Goal: Information Seeking & Learning: Find specific fact

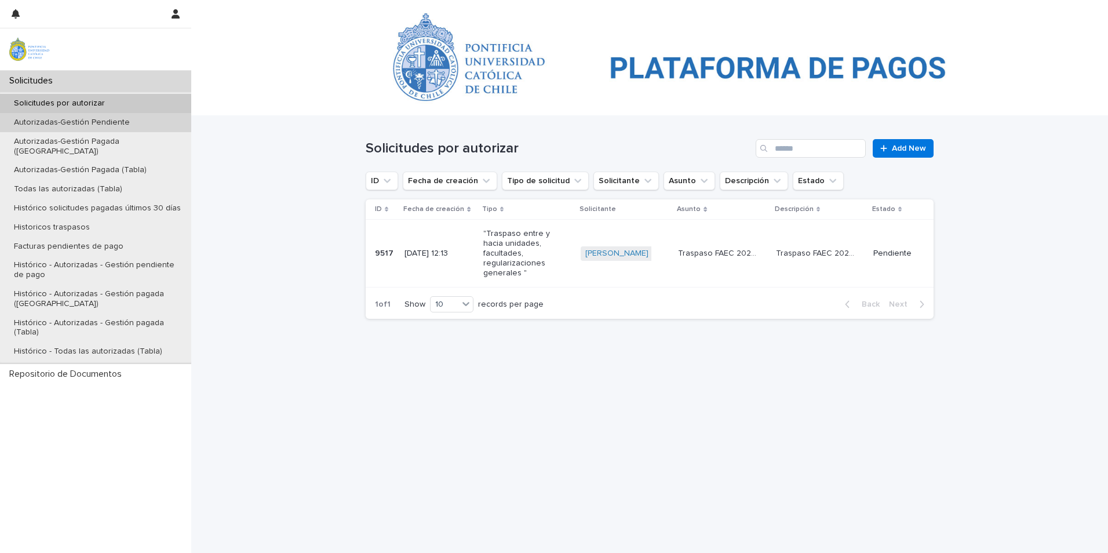
drag, startPoint x: 0, startPoint y: 0, endPoint x: 102, endPoint y: 126, distance: 162.3
click at [102, 126] on p "Autorizadas-Gestión Pendiente" at bounding box center [72, 123] width 134 height 10
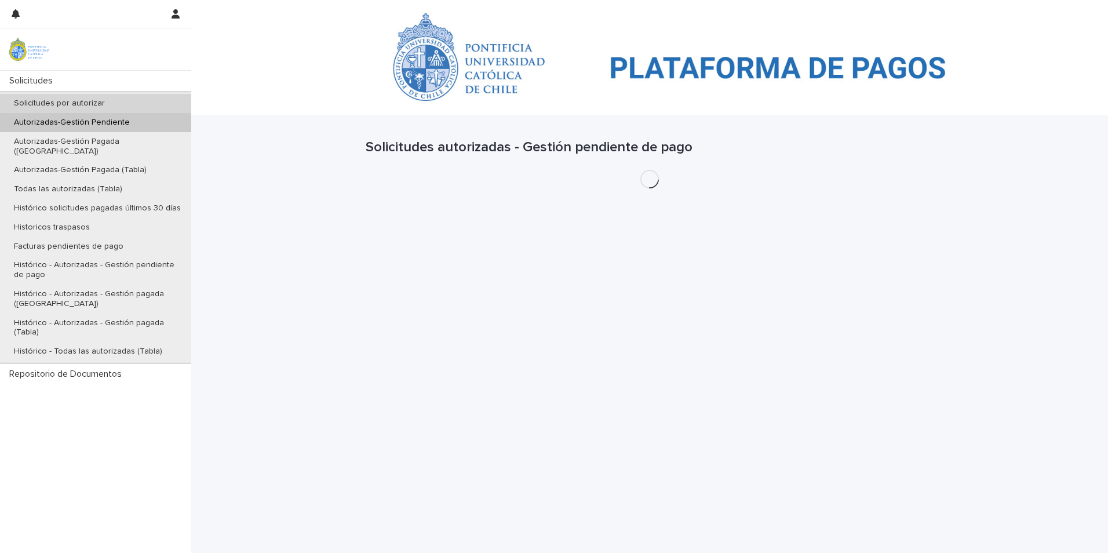
click at [98, 100] on p "Solicitudes por autorizar" at bounding box center [59, 103] width 109 height 10
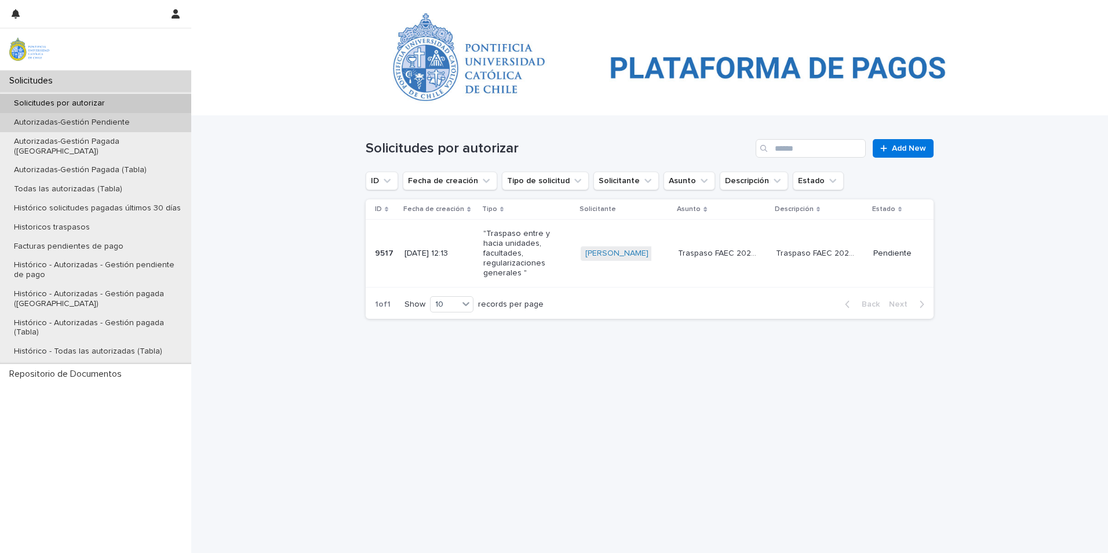
click at [78, 122] on p "Autorizadas-Gestión Pendiente" at bounding box center [72, 123] width 134 height 10
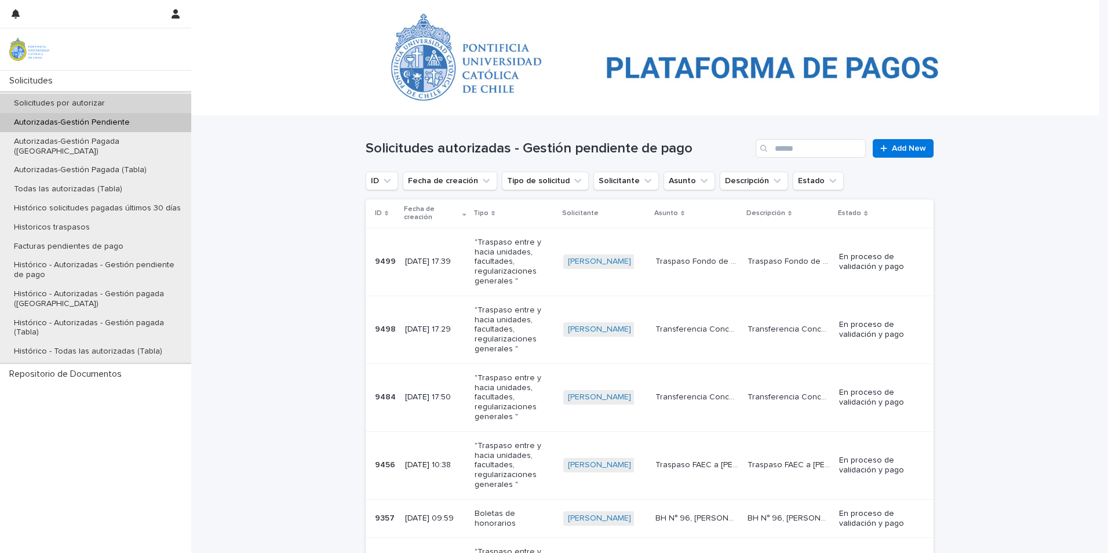
click at [78, 105] on p "Solicitudes por autorizar" at bounding box center [59, 103] width 109 height 10
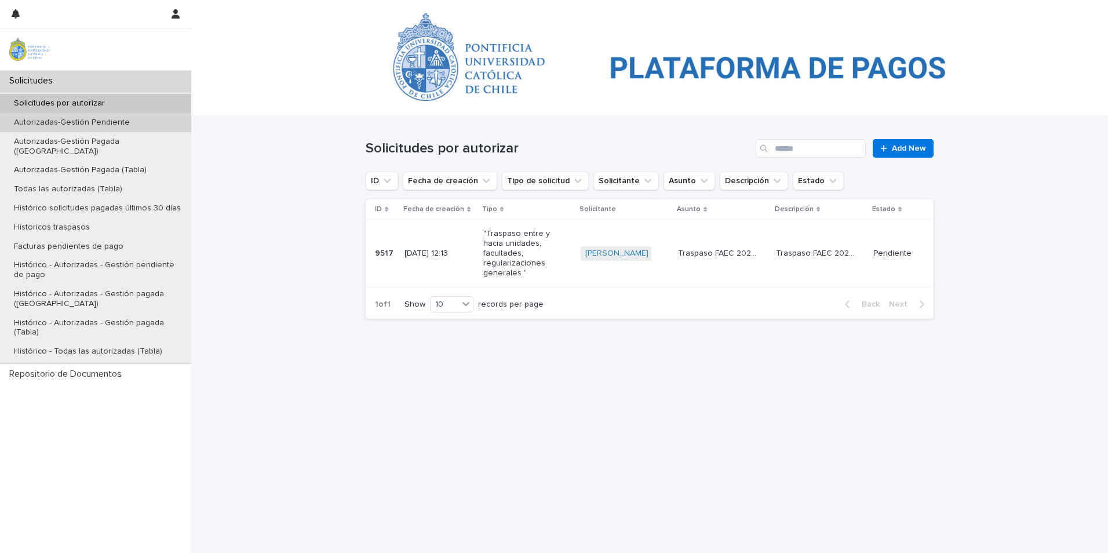
click at [39, 123] on p "Autorizadas-Gestión Pendiente" at bounding box center [72, 123] width 134 height 10
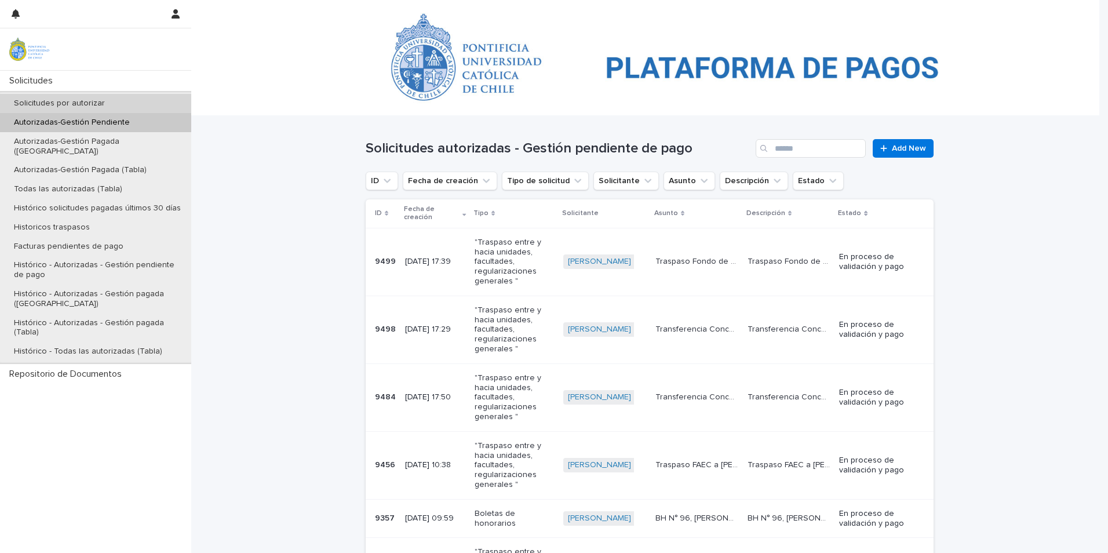
click at [68, 101] on p "Solicitudes por autorizar" at bounding box center [59, 103] width 109 height 10
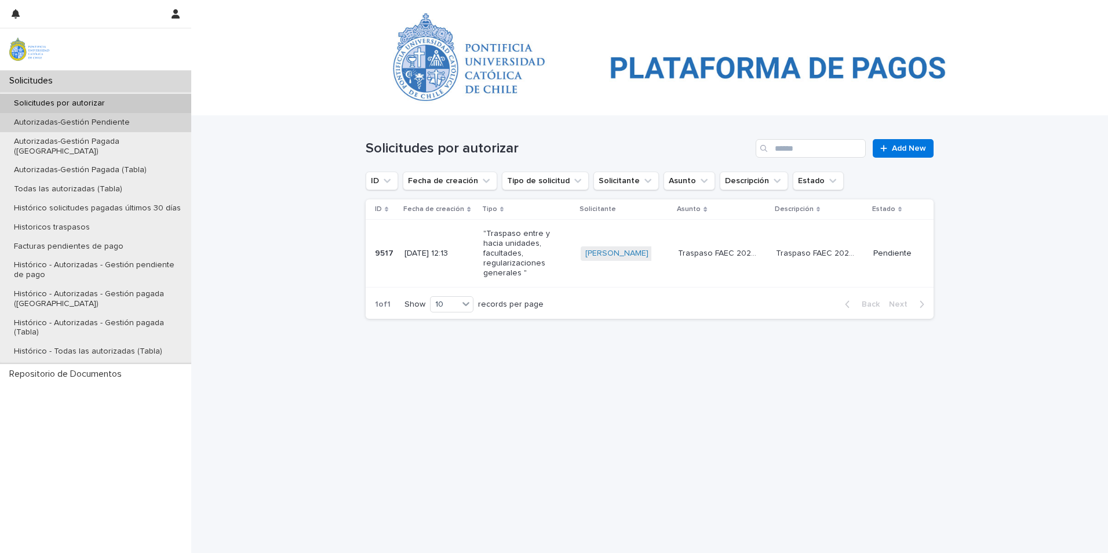
click at [101, 129] on div "Autorizadas-Gestión Pendiente" at bounding box center [95, 122] width 191 height 19
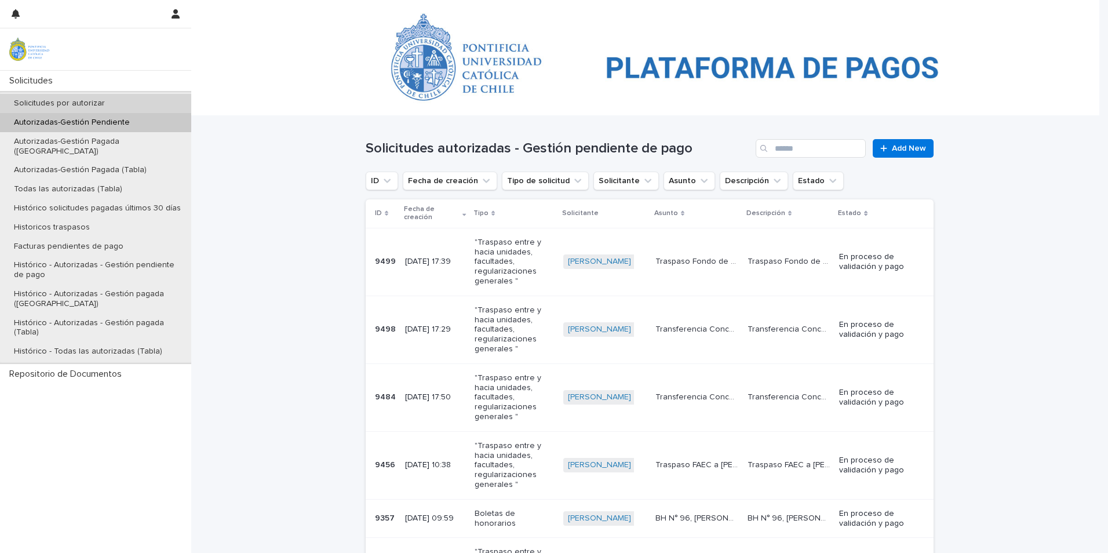
click at [79, 106] on p "Solicitudes por autorizar" at bounding box center [59, 103] width 109 height 10
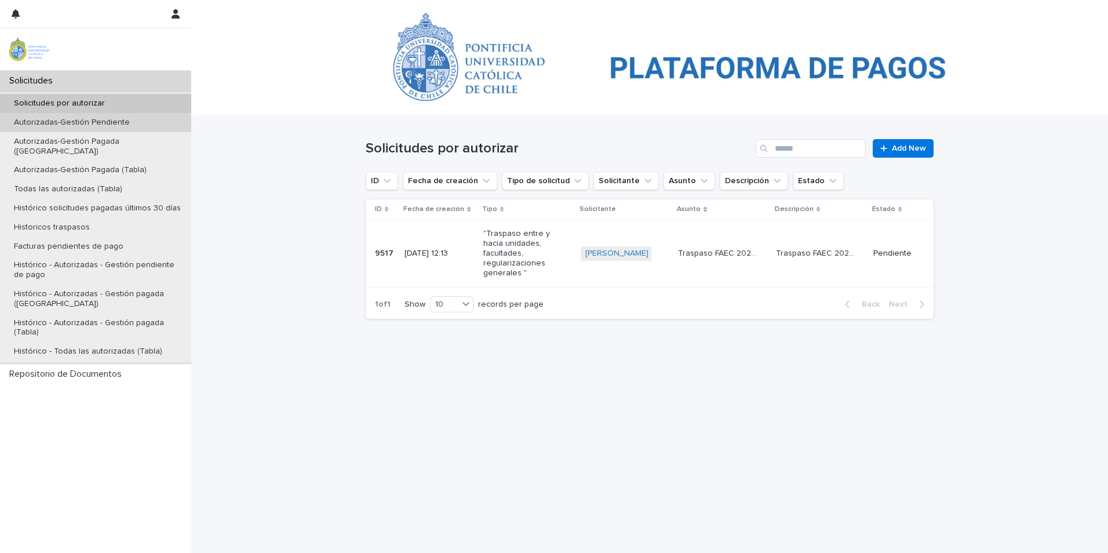
click at [105, 129] on div "Autorizadas-Gestión Pendiente" at bounding box center [95, 122] width 191 height 19
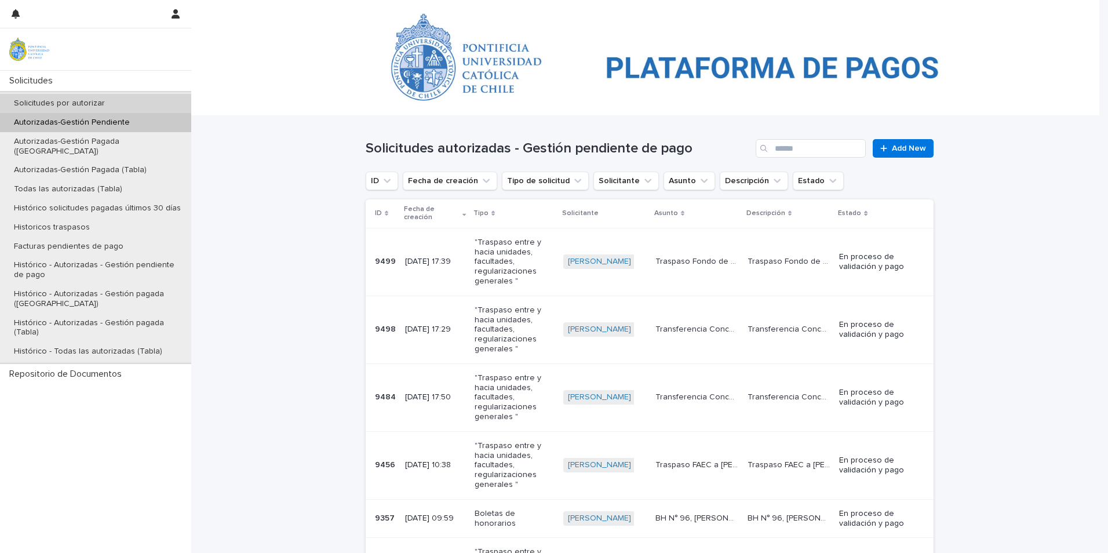
click at [75, 107] on p "Solicitudes por autorizar" at bounding box center [59, 103] width 109 height 10
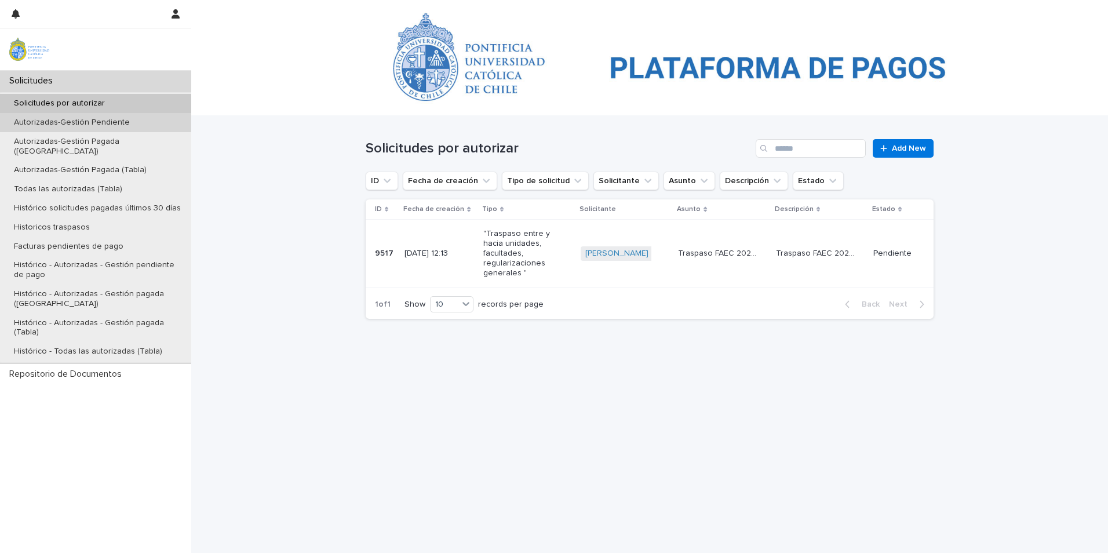
click at [96, 124] on p "Autorizadas-Gestión Pendiente" at bounding box center [72, 123] width 134 height 10
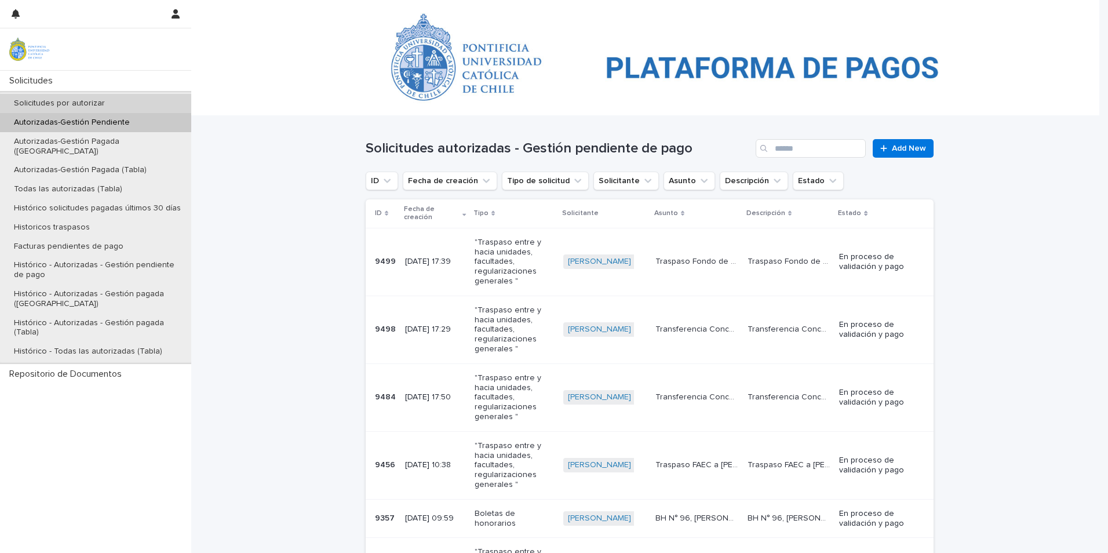
click at [109, 103] on p "Solicitudes por autorizar" at bounding box center [59, 103] width 109 height 10
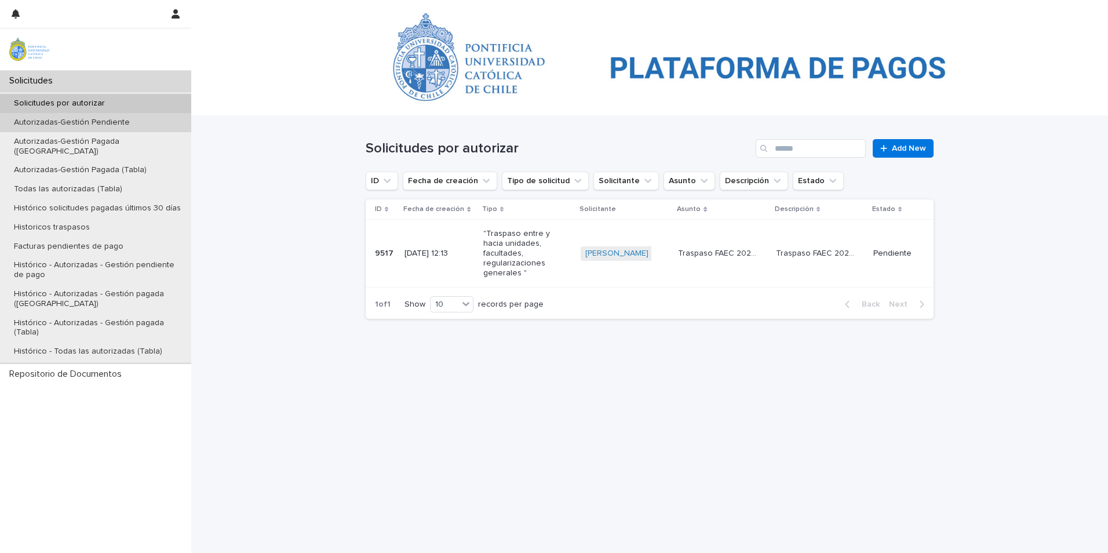
click at [101, 123] on p "Autorizadas-Gestión Pendiente" at bounding box center [72, 123] width 134 height 10
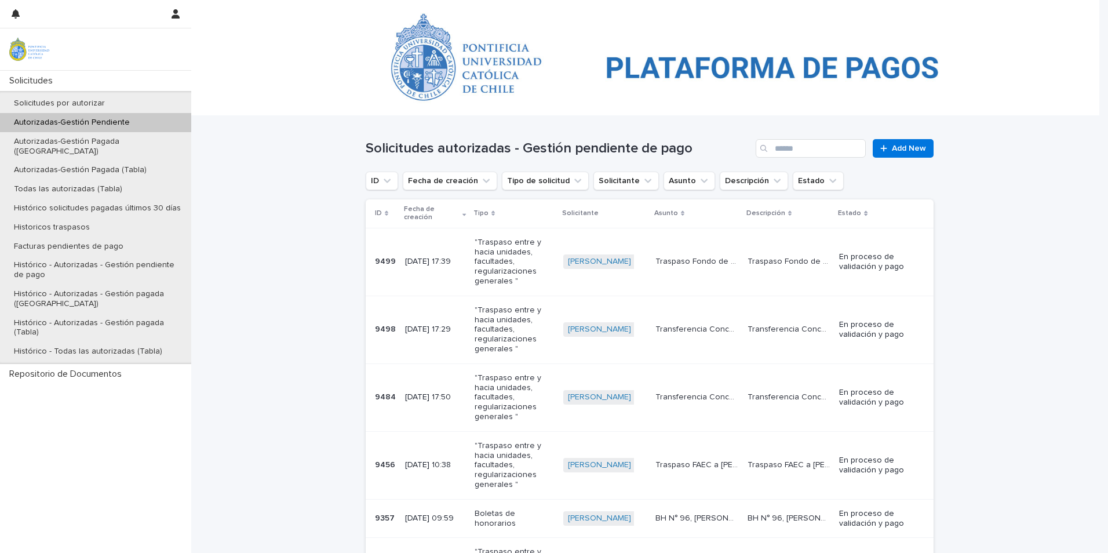
click at [498, 278] on p ""Traspaso entre y hacia unidades, facultades, regularizaciones generales "" at bounding box center [513, 262] width 79 height 49
click at [482, 400] on p ""Traspaso entre y hacia unidades, facultades, regularizaciones generales "" at bounding box center [513, 397] width 79 height 49
click at [509, 335] on p ""Traspaso entre y hacia unidades, facultades, regularizaciones generales "" at bounding box center [513, 329] width 79 height 49
click at [812, 147] on input "Search" at bounding box center [810, 148] width 110 height 19
type input "*******"
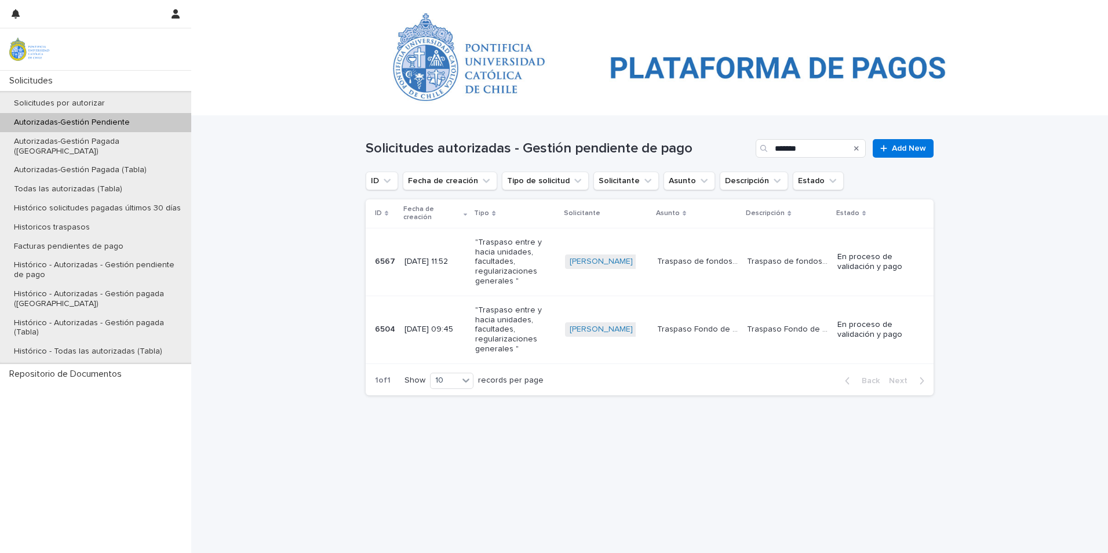
click at [505, 261] on p ""Traspaso entre y hacia unidades, facultades, regularizaciones generales "" at bounding box center [515, 262] width 81 height 49
click at [98, 103] on p "Solicitudes por autorizar" at bounding box center [59, 103] width 109 height 10
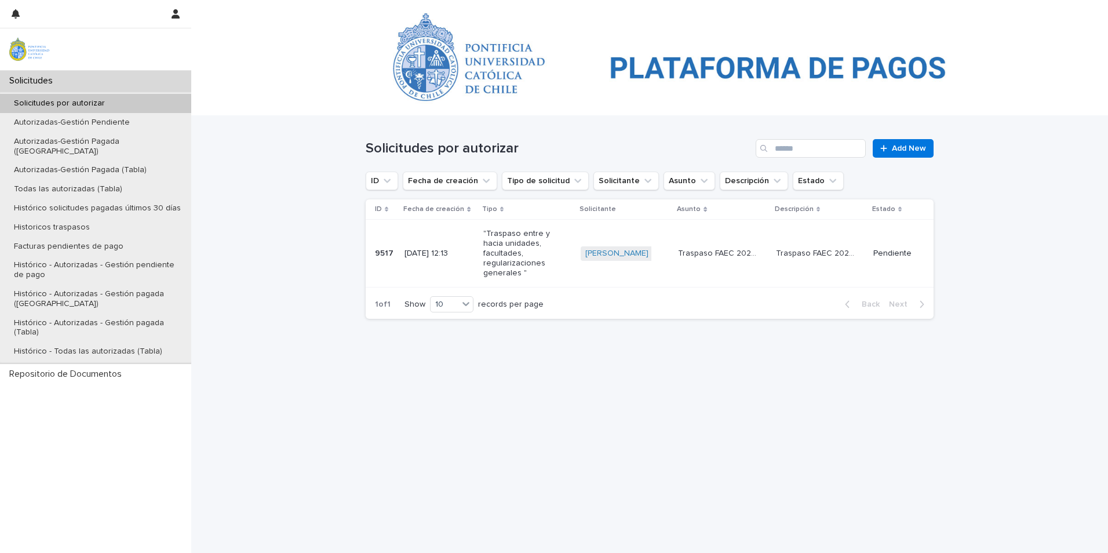
click at [549, 255] on p ""Traspaso entre y hacia unidades, facultades, regularizaciones generales "" at bounding box center [524, 253] width 83 height 49
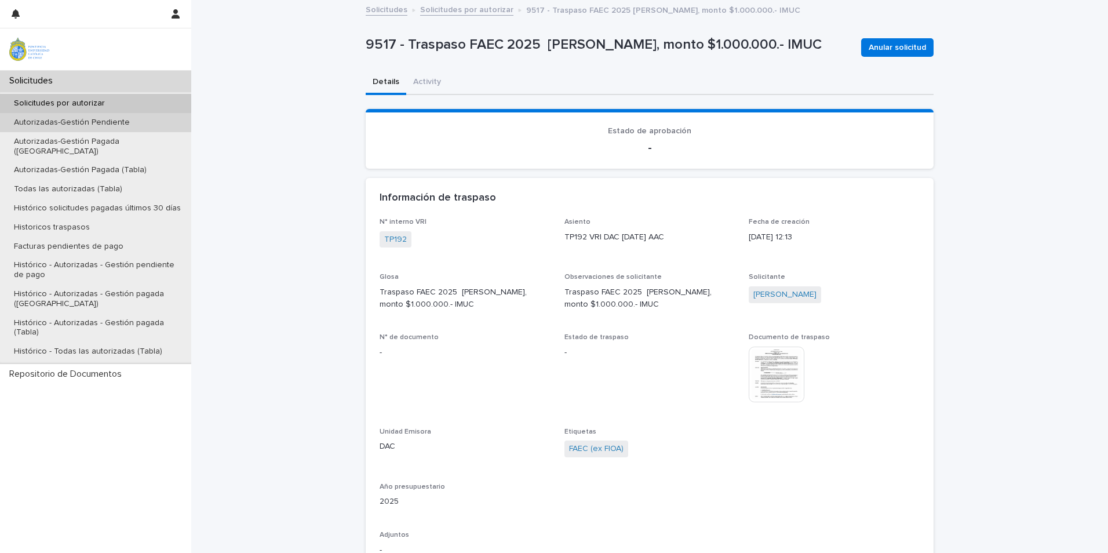
click at [62, 125] on p "Autorizadas-Gestión Pendiente" at bounding box center [72, 123] width 134 height 10
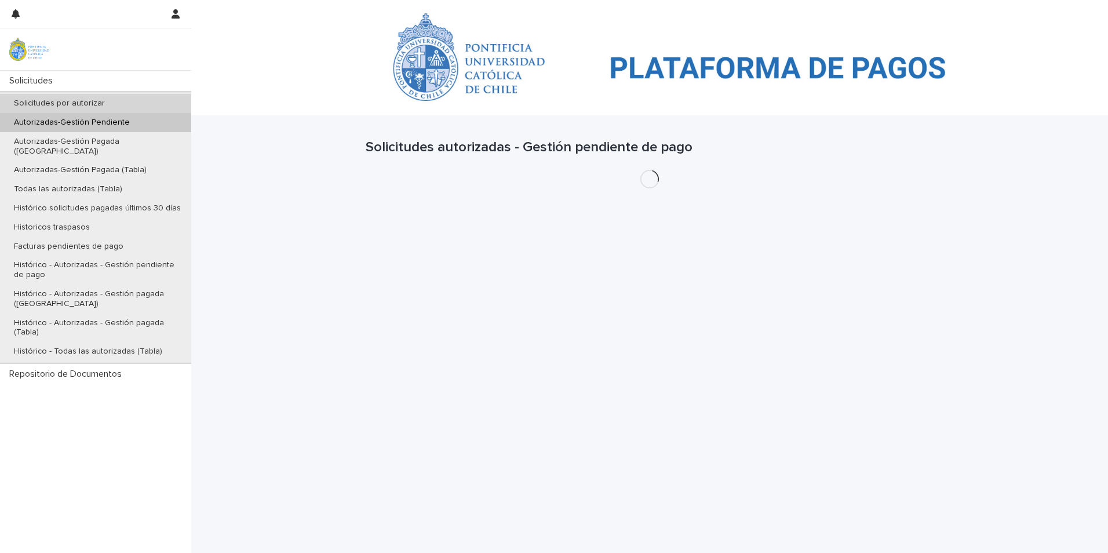
click at [75, 101] on p "Solicitudes por autorizar" at bounding box center [59, 103] width 109 height 10
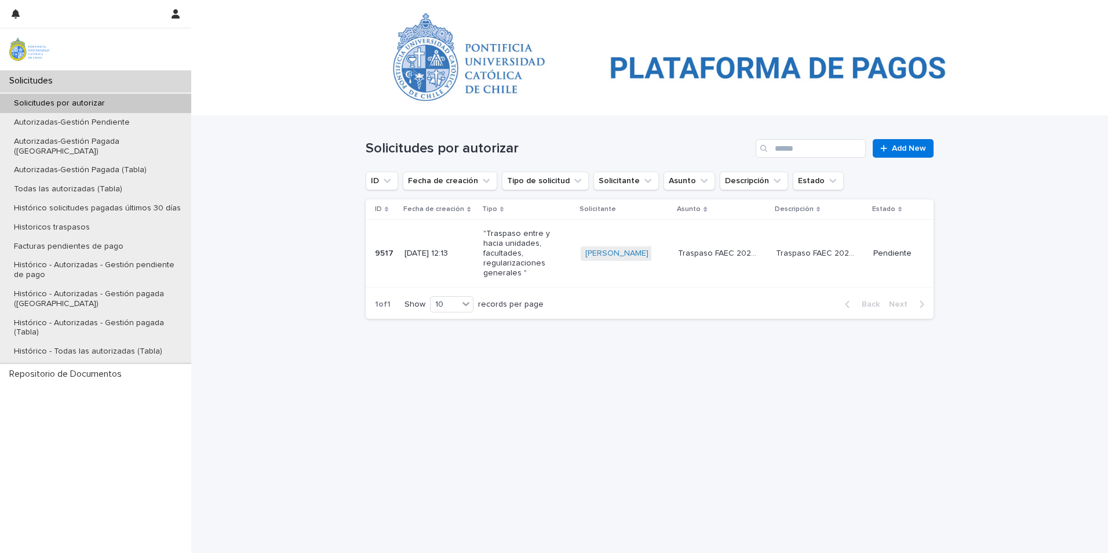
drag, startPoint x: 373, startPoint y: 247, endPoint x: 390, endPoint y: 250, distance: 17.5
click at [390, 250] on td "9517 9517" at bounding box center [383, 254] width 34 height 68
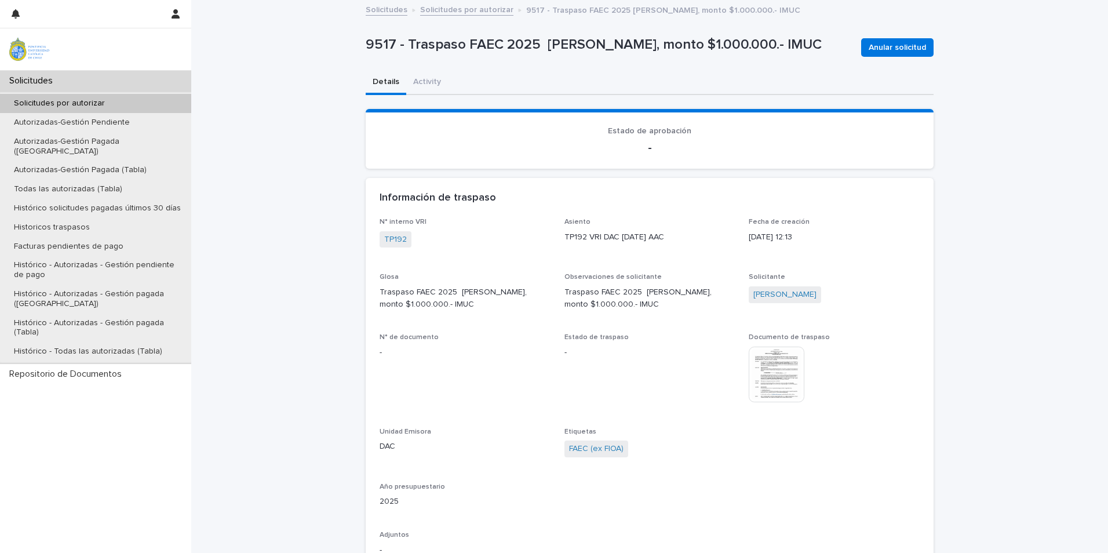
drag, startPoint x: 357, startPoint y: 44, endPoint x: 803, endPoint y: 42, distance: 446.1
click at [803, 42] on div "**********" at bounding box center [649, 399] width 579 height 797
copy p "9517 - Traspaso FAEC 2025 [PERSON_NAME], monto $1.000.000.- IMUC"
click at [399, 46] on p "9517 - Traspaso FAEC 2025 [PERSON_NAME], monto $1.000.000.- IMUC" at bounding box center [609, 44] width 486 height 17
click at [71, 123] on p "Autorizadas-Gestión Pendiente" at bounding box center [72, 123] width 134 height 10
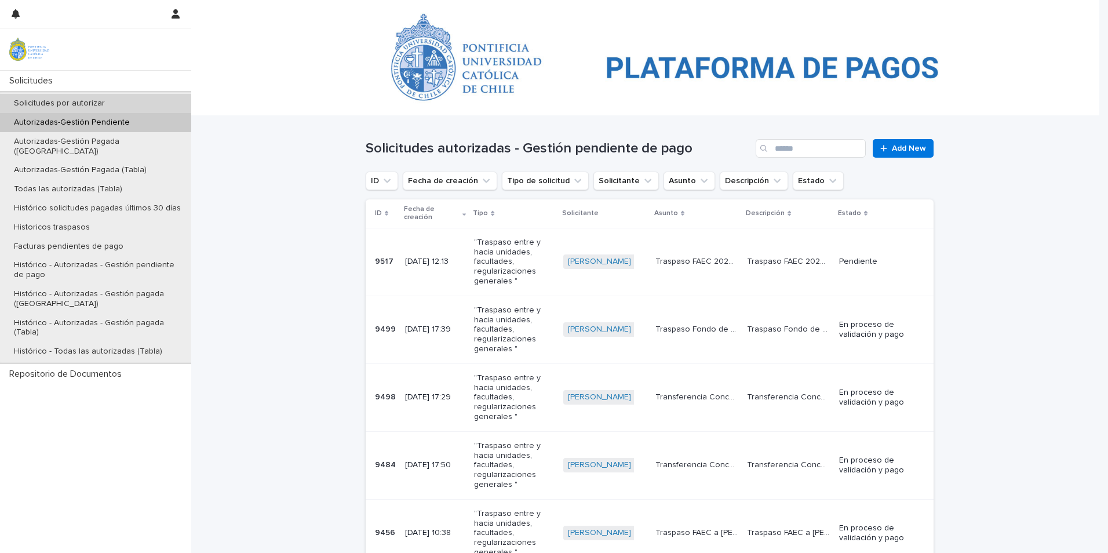
click at [84, 94] on div "Solicitudes por autorizar" at bounding box center [95, 103] width 191 height 19
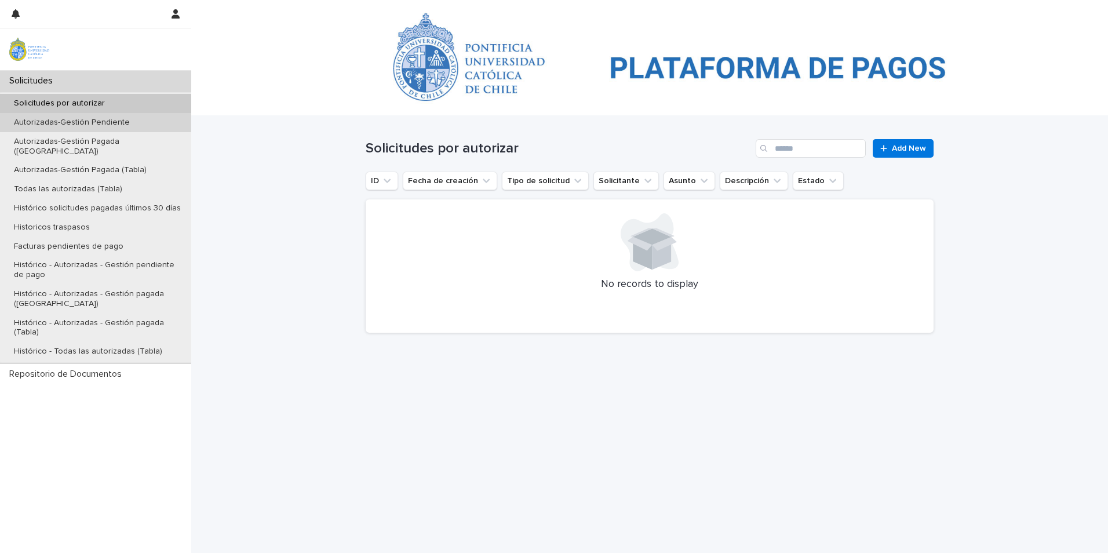
click at [89, 118] on p "Autorizadas-Gestión Pendiente" at bounding box center [72, 123] width 134 height 10
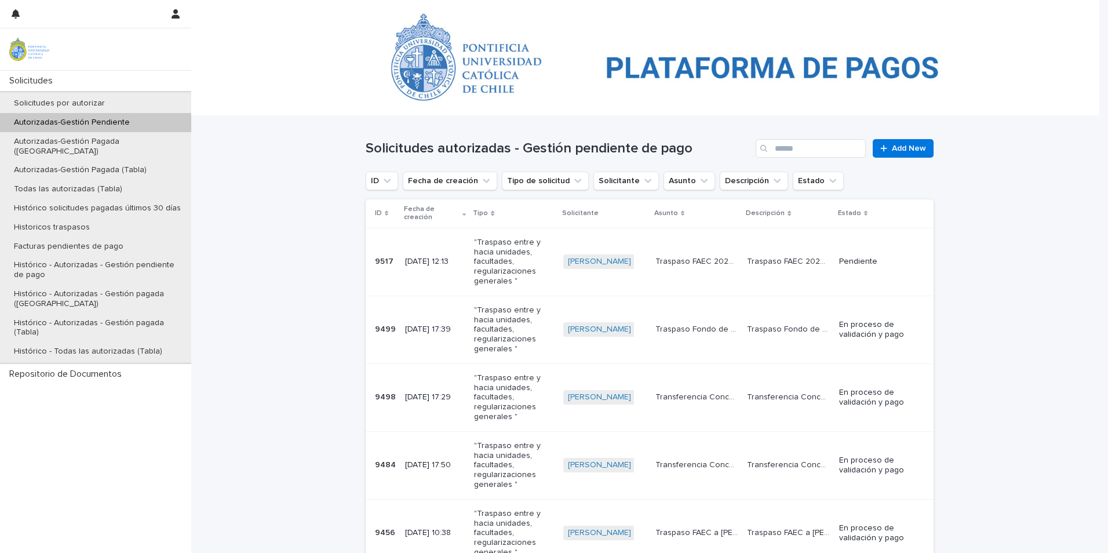
click at [481, 261] on p ""Traspaso entre y hacia unidades, facultades, regularizaciones generales "" at bounding box center [513, 262] width 79 height 49
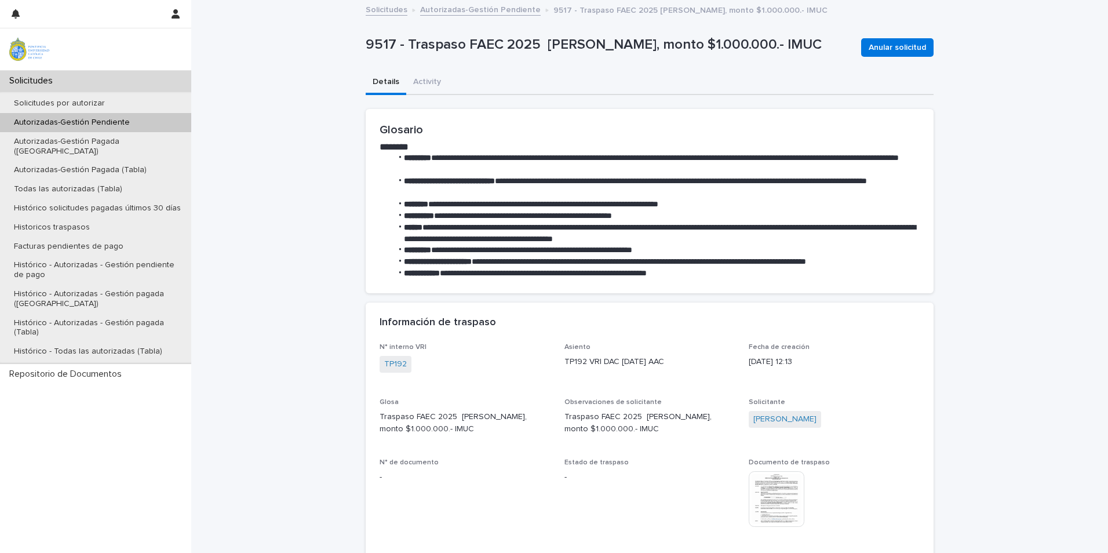
drag, startPoint x: 358, startPoint y: 45, endPoint x: 811, endPoint y: 43, distance: 452.5
copy p "9517 - Traspaso FAEC 2025 [PERSON_NAME], monto $1.000.000.- IMUC"
click at [116, 127] on div "Autorizadas-Gestión Pendiente" at bounding box center [95, 122] width 191 height 19
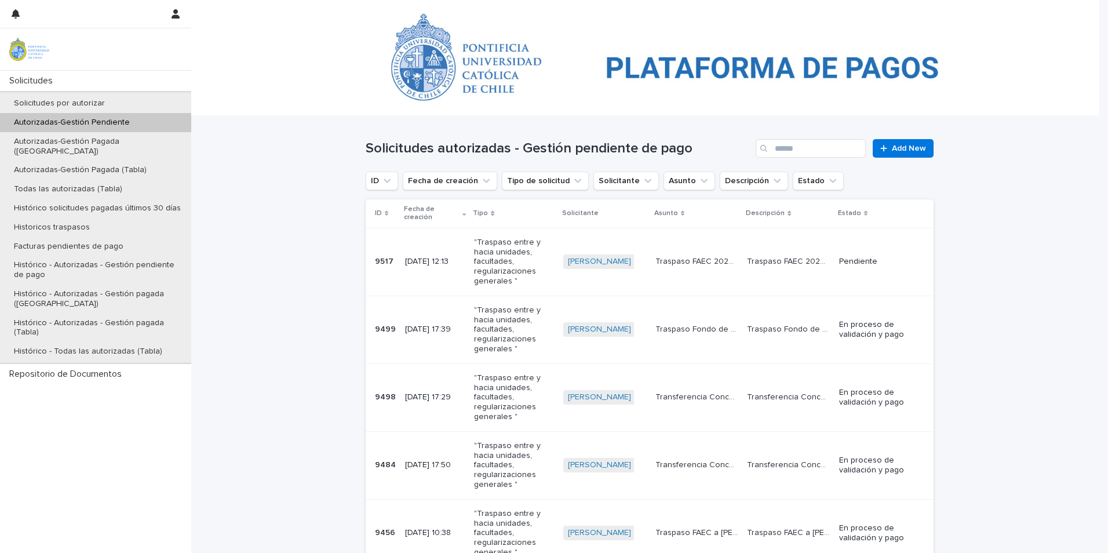
click at [487, 255] on p ""Traspaso entre y hacia unidades, facultades, regularizaciones generales "" at bounding box center [513, 262] width 79 height 49
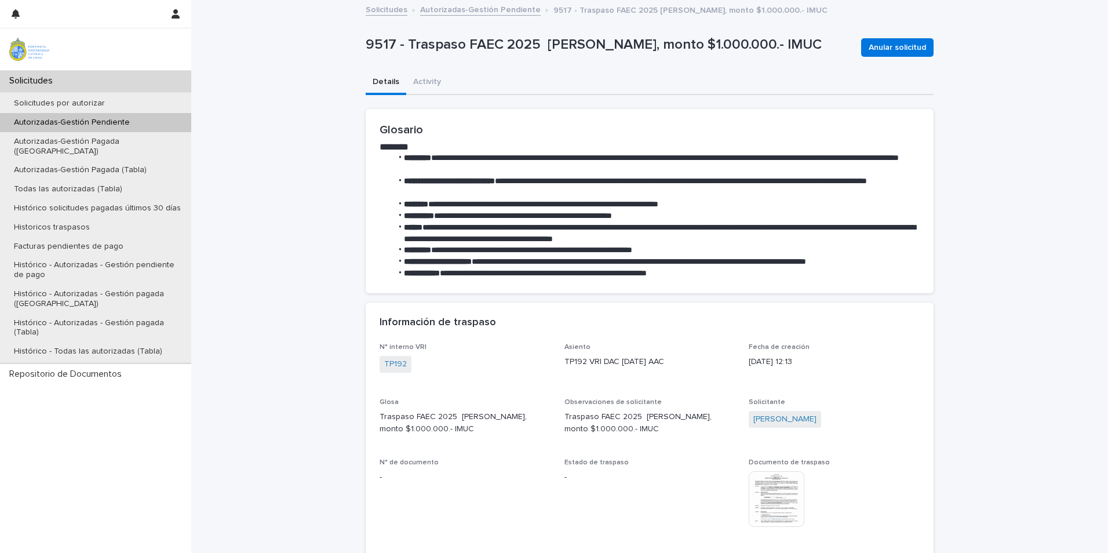
drag, startPoint x: 360, startPoint y: 45, endPoint x: 808, endPoint y: 45, distance: 448.4
copy p "9517 - Traspaso FAEC 2025 [PERSON_NAME], monto $1.000.000.- IMUC"
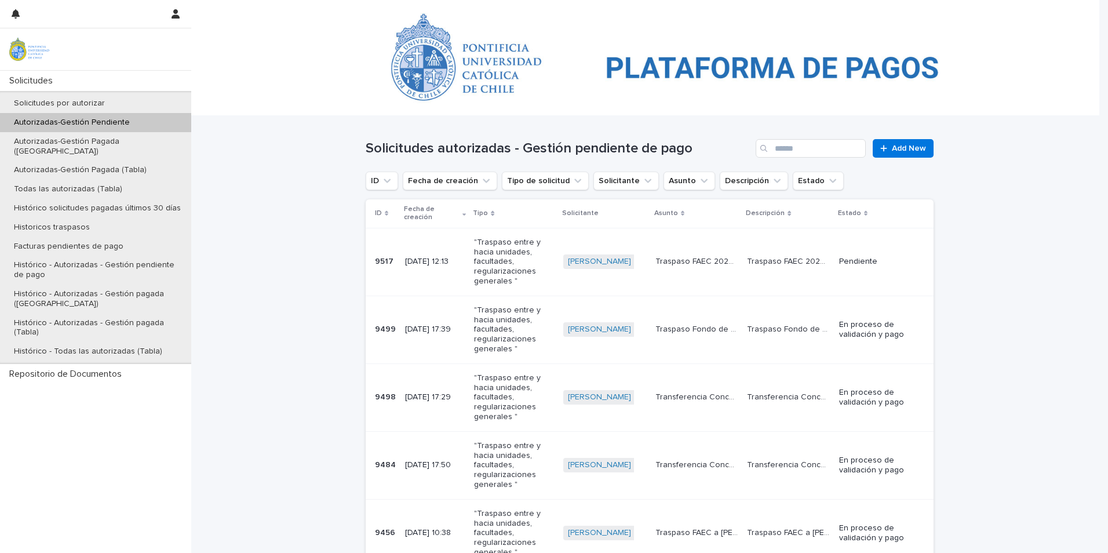
click at [414, 328] on p "[DATE] 17:39" at bounding box center [435, 329] width 60 height 10
click at [422, 394] on p "[DATE] 17:29" at bounding box center [435, 397] width 60 height 10
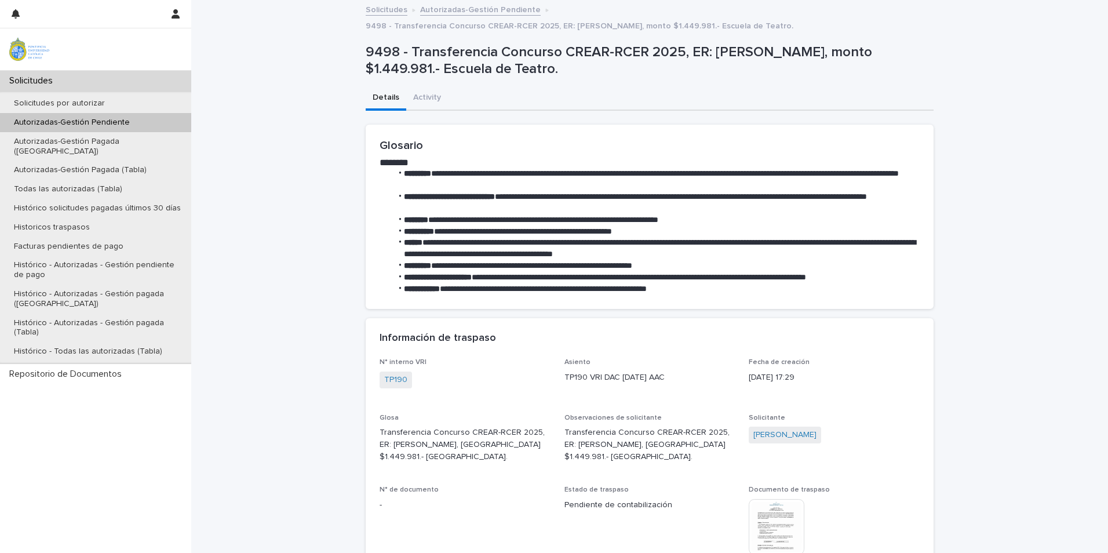
drag, startPoint x: 561, startPoint y: 68, endPoint x: 306, endPoint y: 46, distance: 255.9
copy p "9498 - Transferencia Concurso CREAR-RCER 2025, ER: [PERSON_NAME], monto $1.449.…"
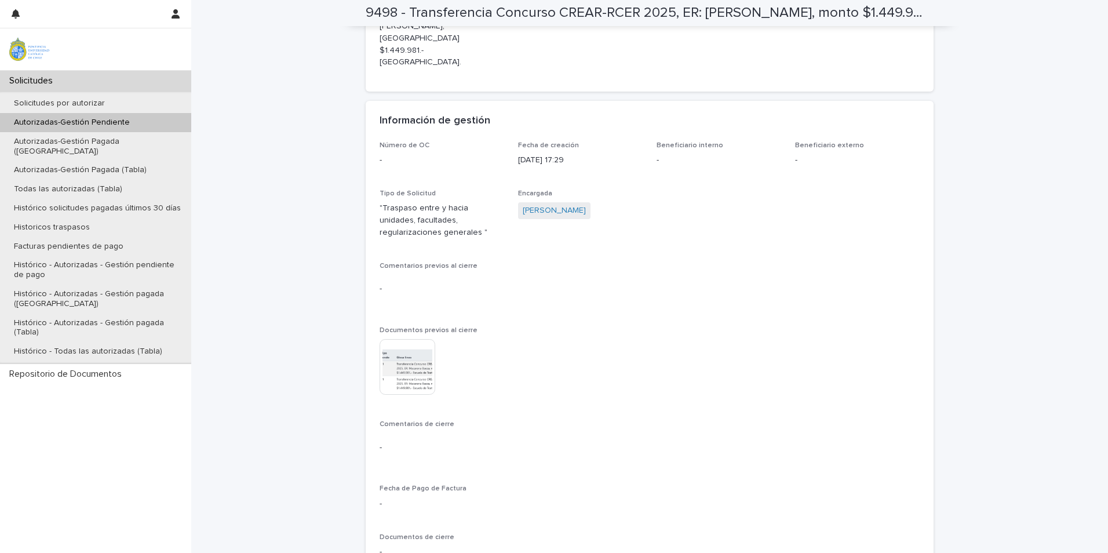
scroll to position [811, 0]
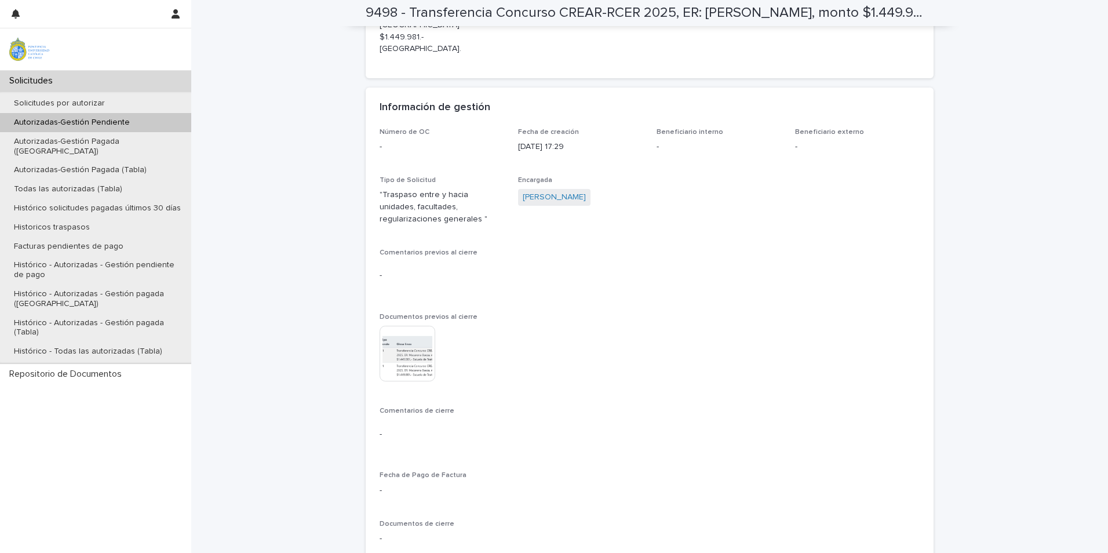
click at [407, 339] on img at bounding box center [407, 354] width 56 height 56
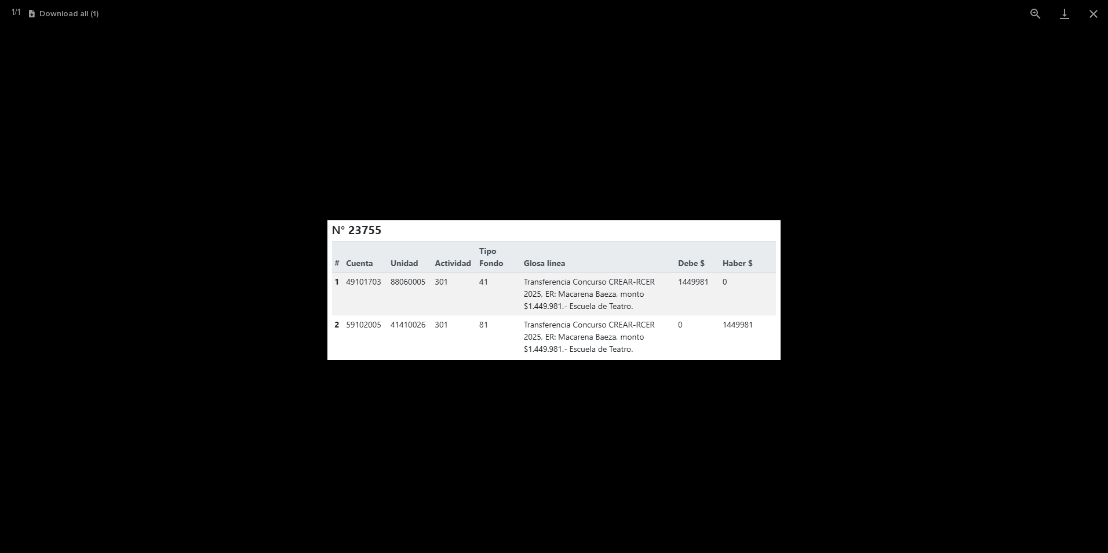
drag, startPoint x: 404, startPoint y: 341, endPoint x: 863, endPoint y: 222, distance: 473.8
click at [863, 222] on picture at bounding box center [554, 289] width 1108 height 525
click at [1097, 13] on button "Close gallery" at bounding box center [1093, 13] width 29 height 27
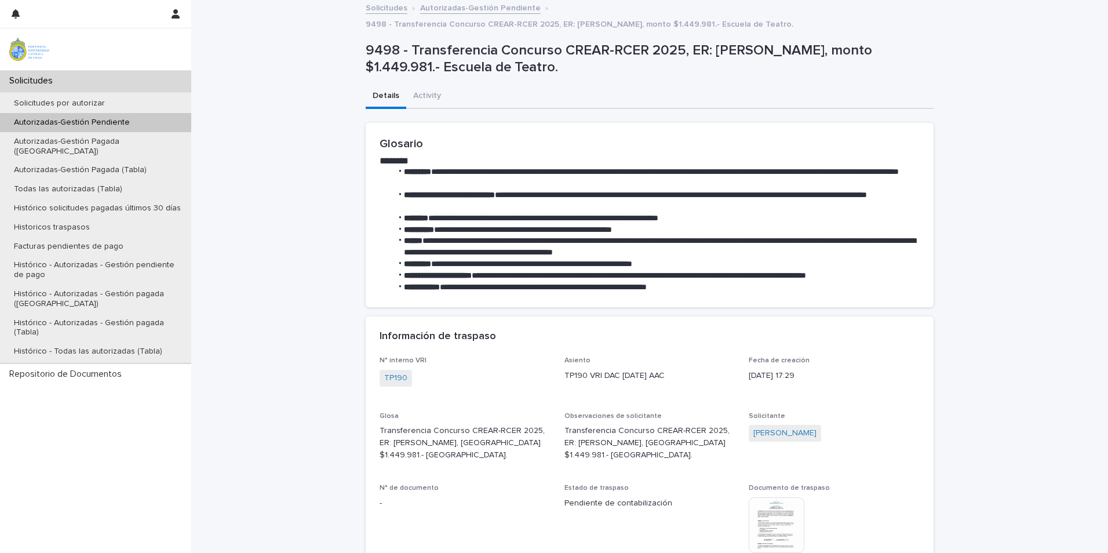
scroll to position [0, 0]
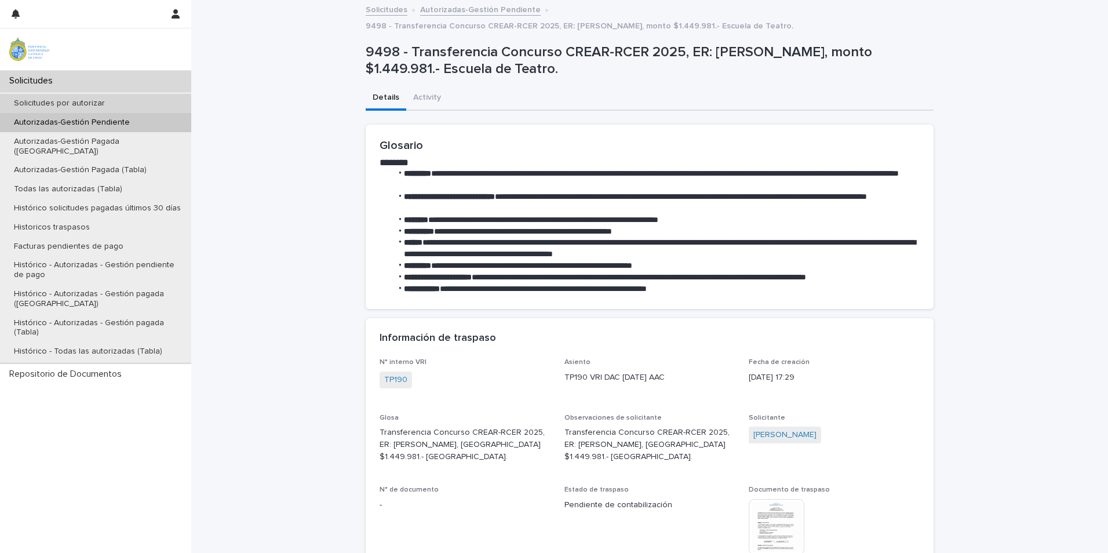
click at [63, 105] on p "Solicitudes por autorizar" at bounding box center [59, 103] width 109 height 10
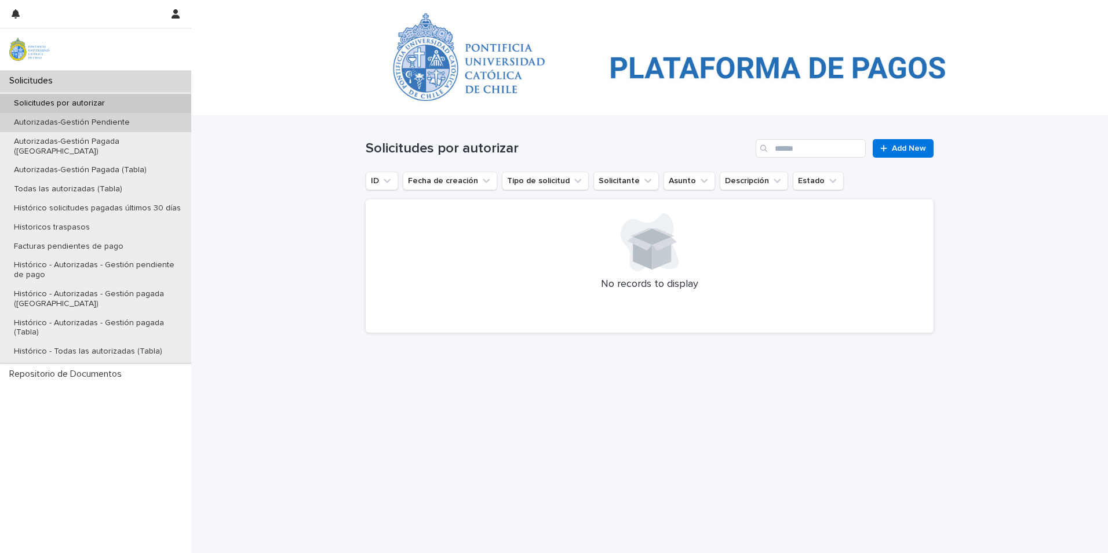
click at [87, 126] on p "Autorizadas-Gestión Pendiente" at bounding box center [72, 123] width 134 height 10
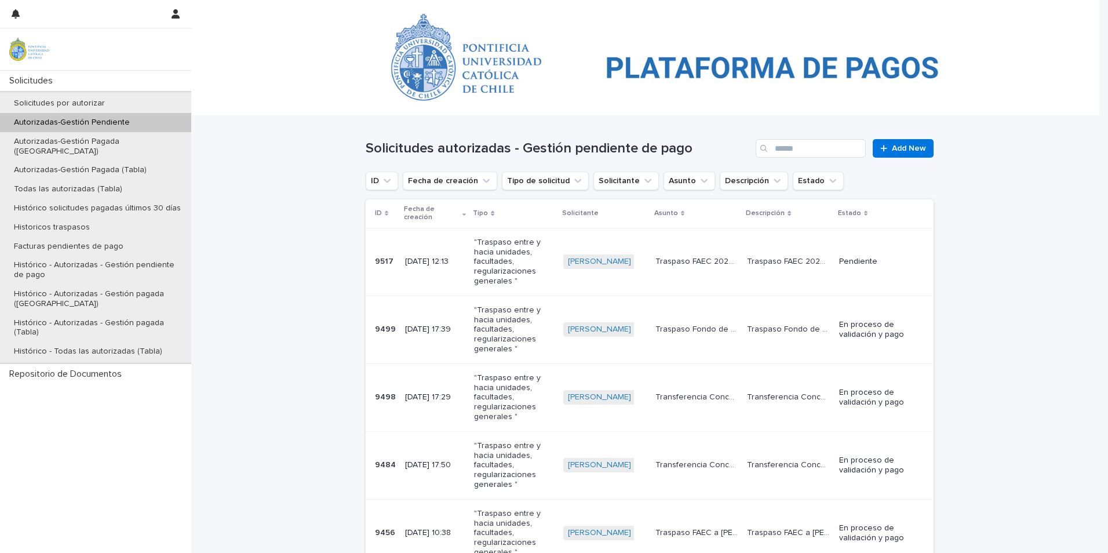
click at [503, 270] on p ""Traspaso entre y hacia unidades, facultades, regularizaciones generales "" at bounding box center [513, 262] width 79 height 49
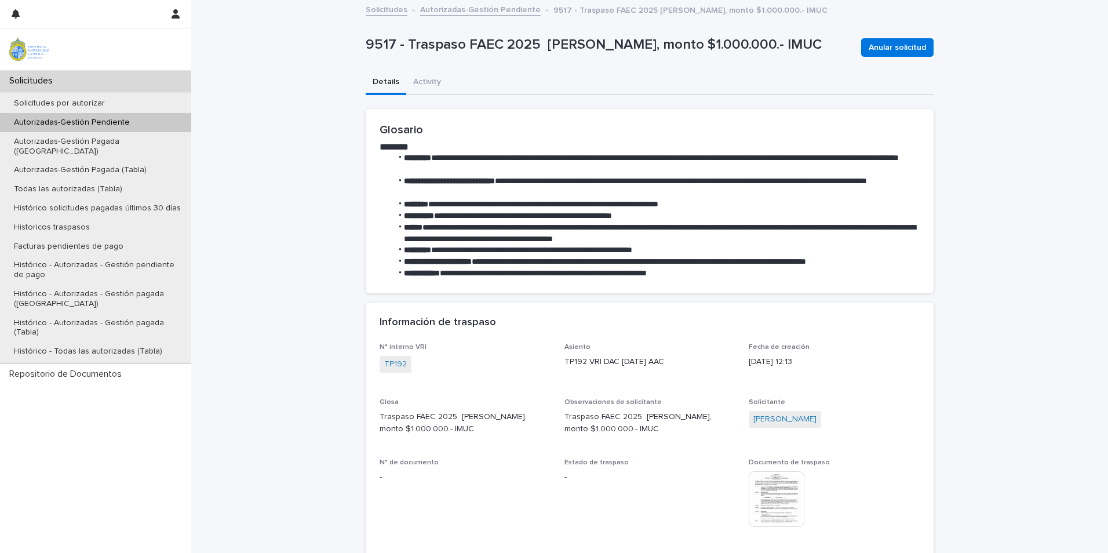
click at [776, 501] on img at bounding box center [777, 499] width 56 height 56
